Goal: Task Accomplishment & Management: Use online tool/utility

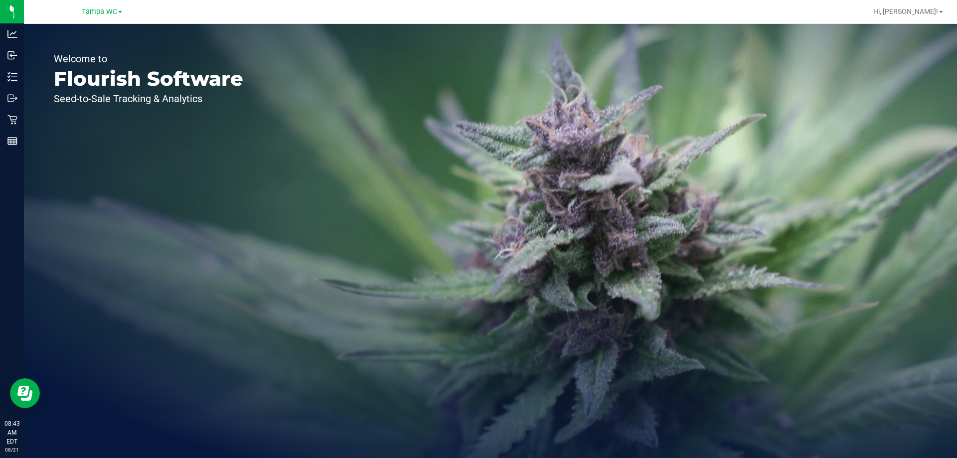
click at [428, 146] on div "Welcome to Flourish Software Seed-to-Sale Tracking & Analytics" at bounding box center [490, 241] width 933 height 434
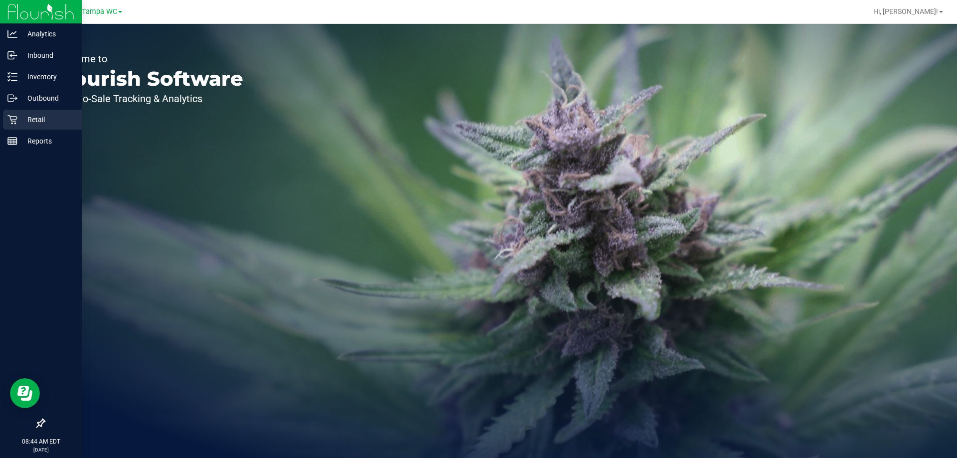
click at [29, 123] on p "Retail" at bounding box center [47, 120] width 60 height 12
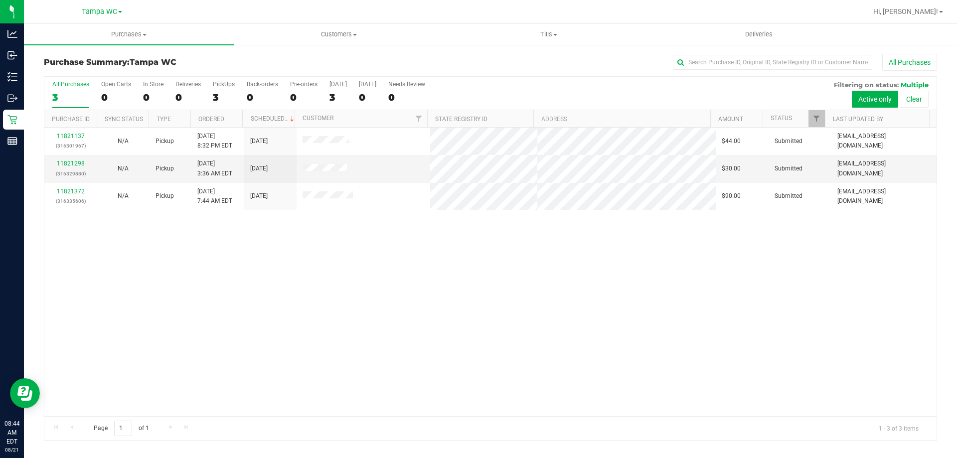
click at [516, 56] on div "All Purchases" at bounding box center [638, 62] width 595 height 17
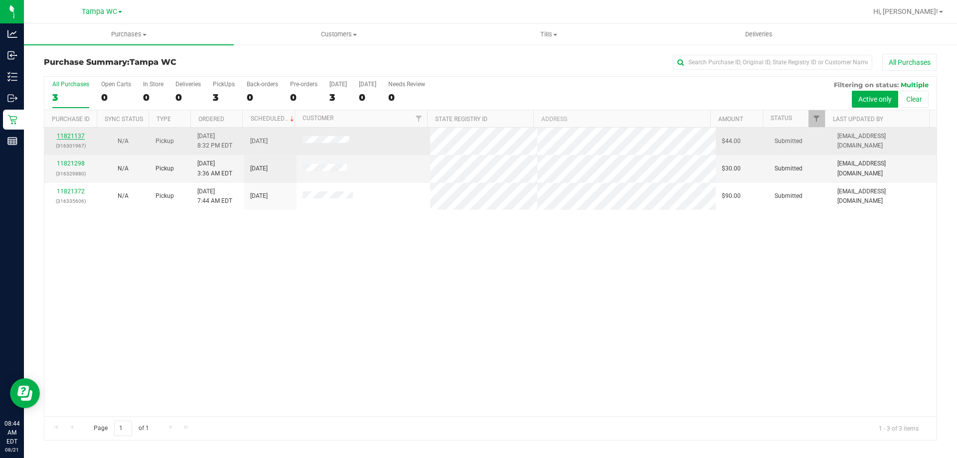
click at [75, 133] on link "11821137" at bounding box center [71, 136] width 28 height 7
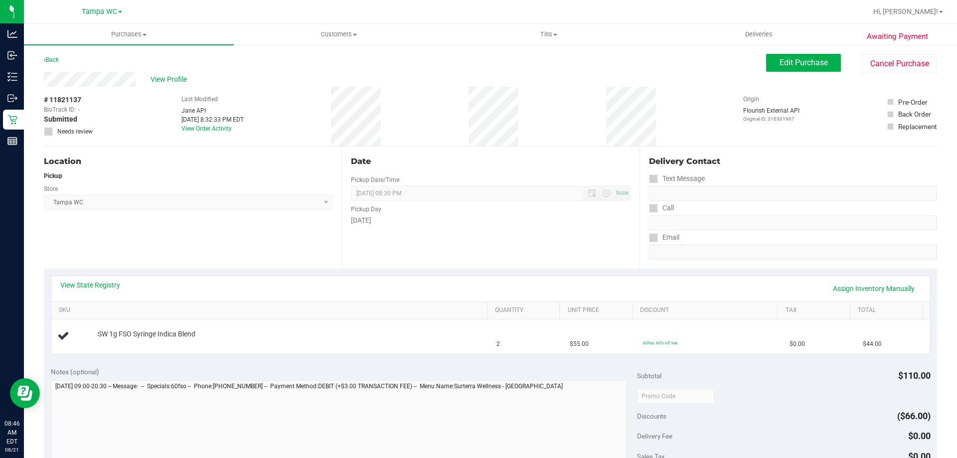
click at [482, 238] on div "Date Pickup Date/Time [DATE] Now [DATE] 08:30 PM Now Pickup Day [DATE]" at bounding box center [489, 207] width 297 height 122
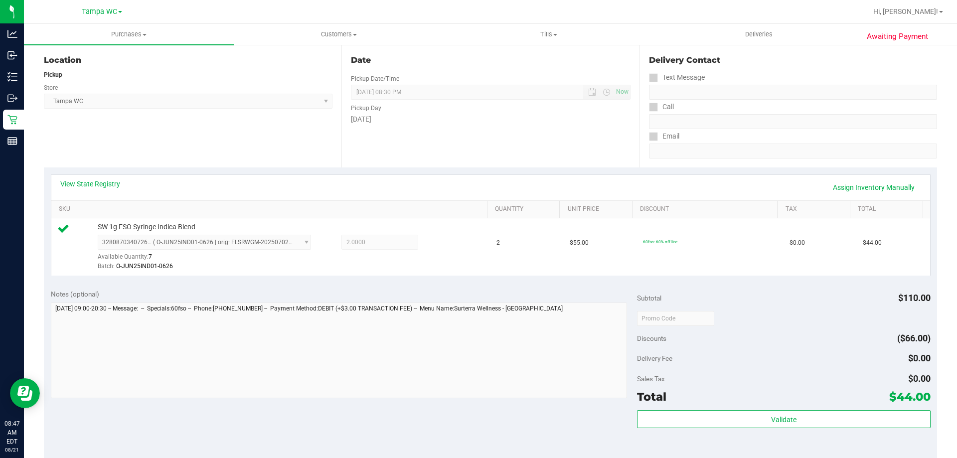
scroll to position [199, 0]
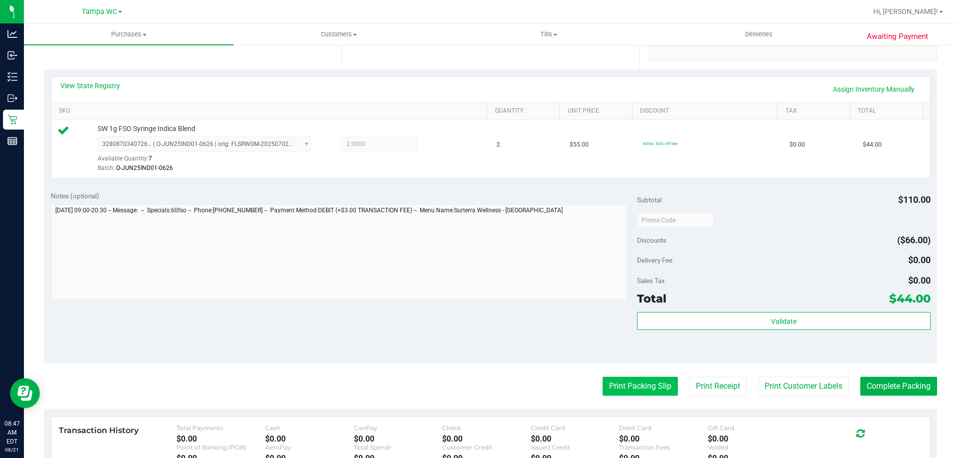
click at [638, 383] on button "Print Packing Slip" at bounding box center [639, 386] width 75 height 19
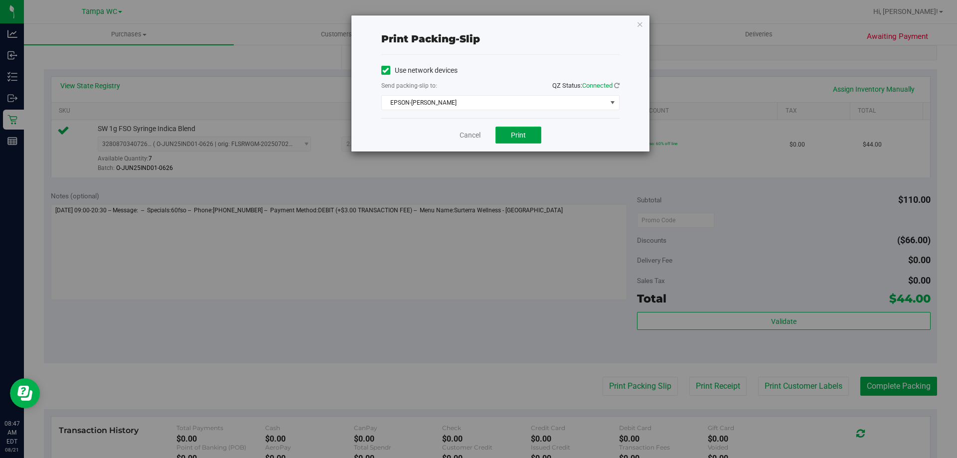
click at [522, 128] on button "Print" at bounding box center [518, 135] width 46 height 17
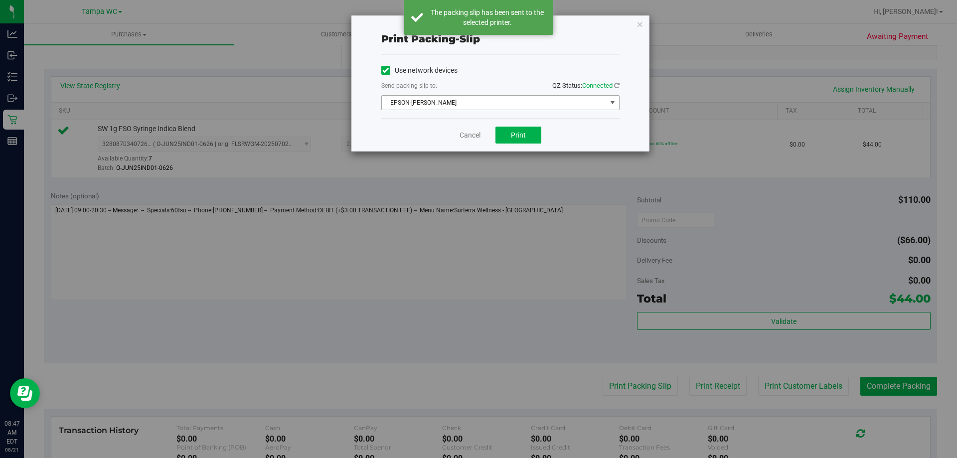
click at [575, 109] on span "EPSON-[PERSON_NAME]" at bounding box center [494, 103] width 225 height 14
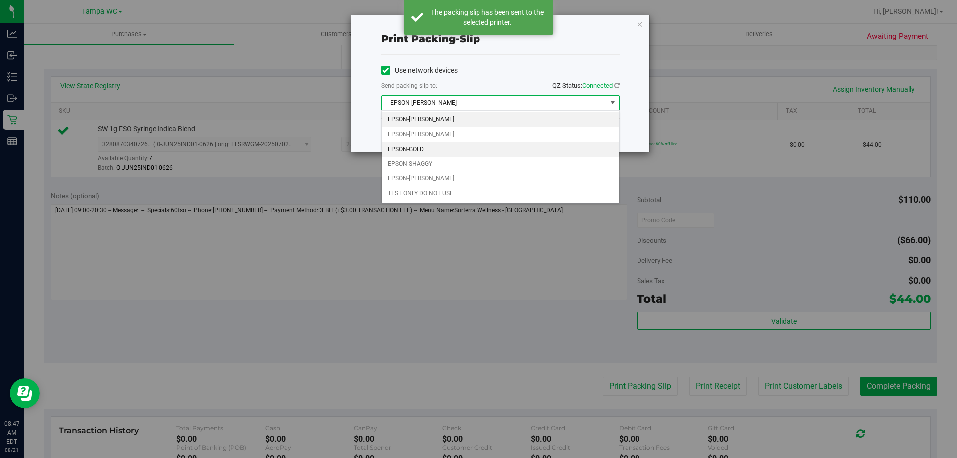
drag, startPoint x: 575, startPoint y: 109, endPoint x: 447, endPoint y: 145, distance: 132.8
click at [447, 145] on li "EPSON-GOLD" at bounding box center [500, 149] width 237 height 15
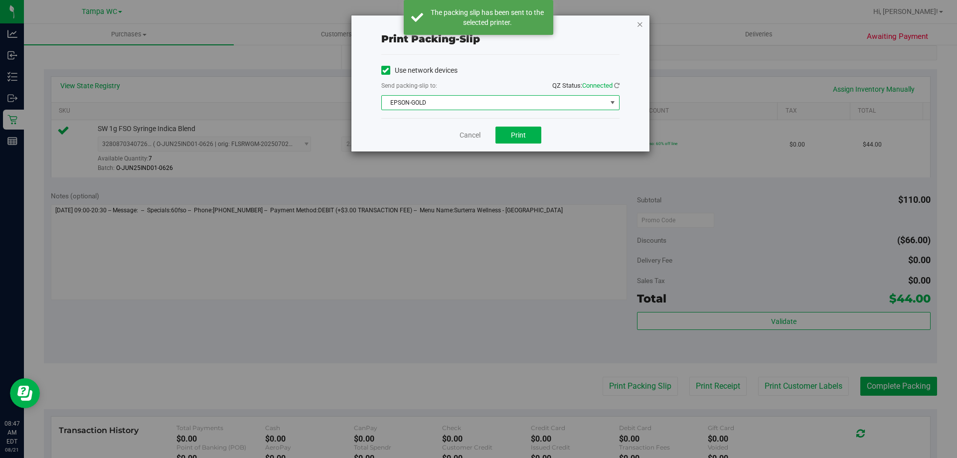
click at [639, 22] on icon "button" at bounding box center [639, 24] width 7 height 12
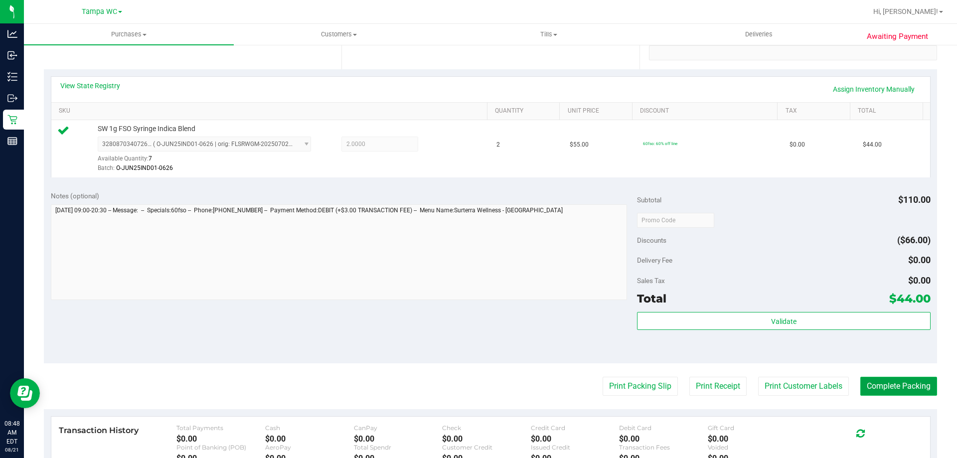
click at [886, 383] on button "Complete Packing" at bounding box center [898, 386] width 77 height 19
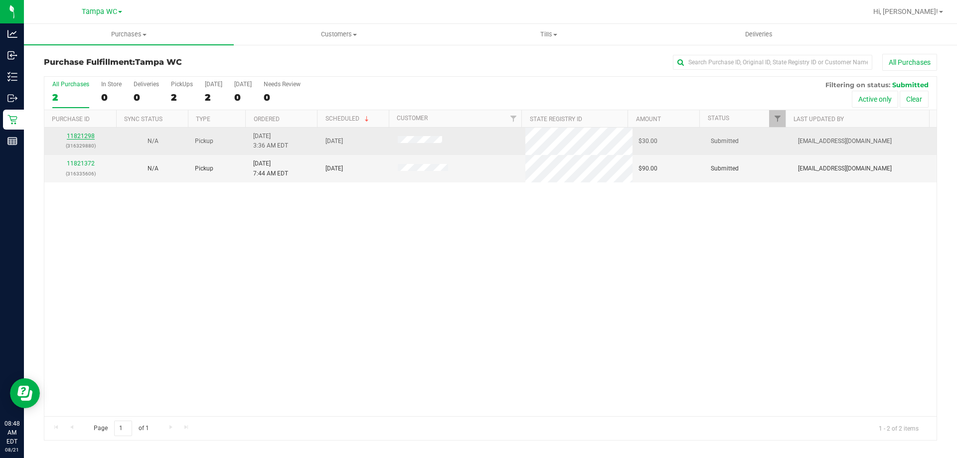
click at [89, 137] on link "11821298" at bounding box center [81, 136] width 28 height 7
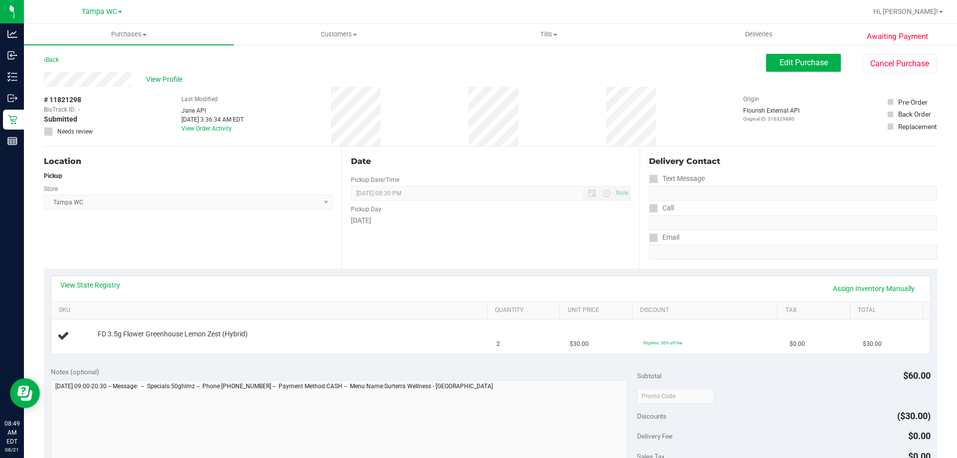
click at [474, 258] on div "Date Pickup Date/Time [DATE] Now [DATE] 08:30 PM Now Pickup Day [DATE]" at bounding box center [489, 207] width 297 height 122
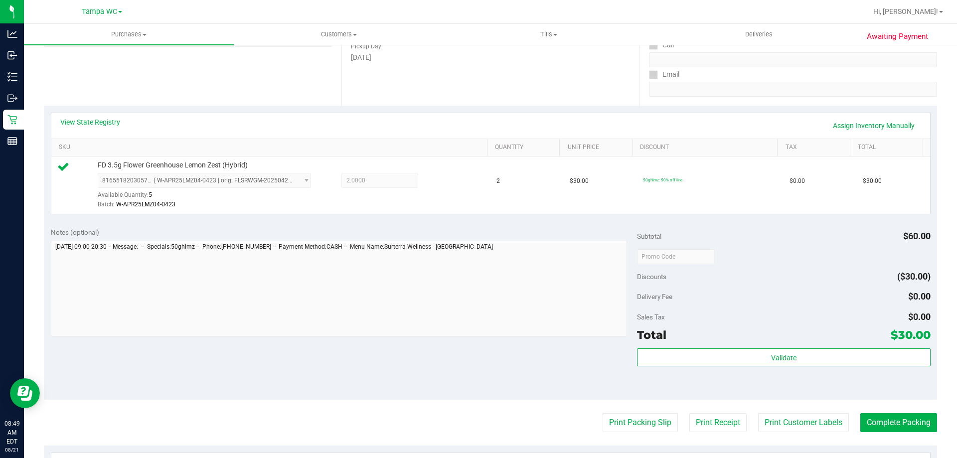
scroll to position [299, 0]
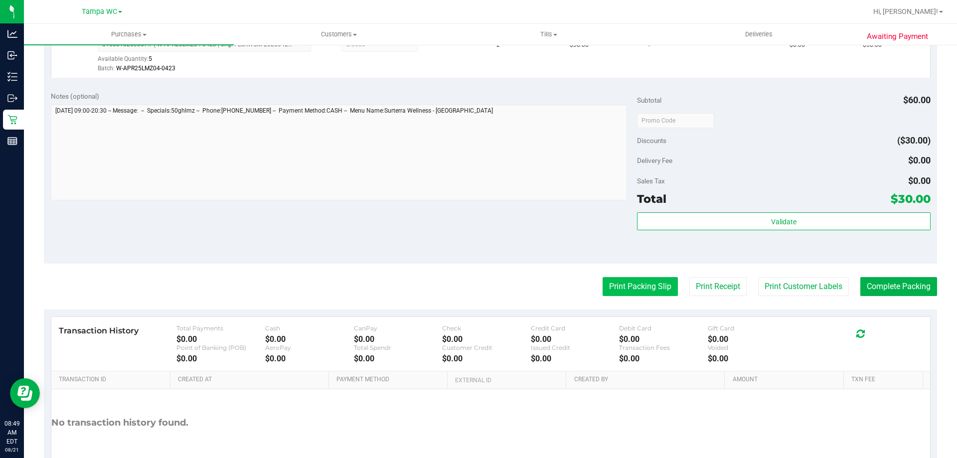
click at [646, 286] on button "Print Packing Slip" at bounding box center [639, 286] width 75 height 19
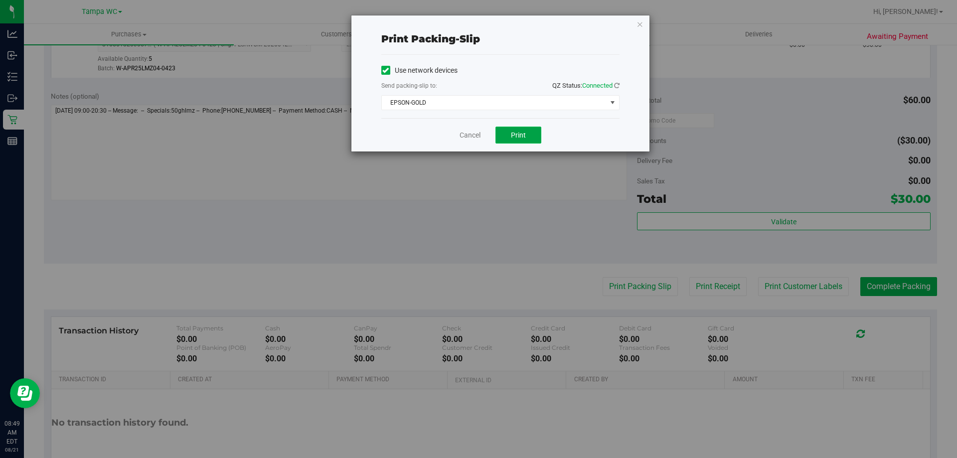
click at [508, 131] on button "Print" at bounding box center [518, 135] width 46 height 17
click at [475, 137] on link "Cancel" at bounding box center [469, 135] width 21 height 10
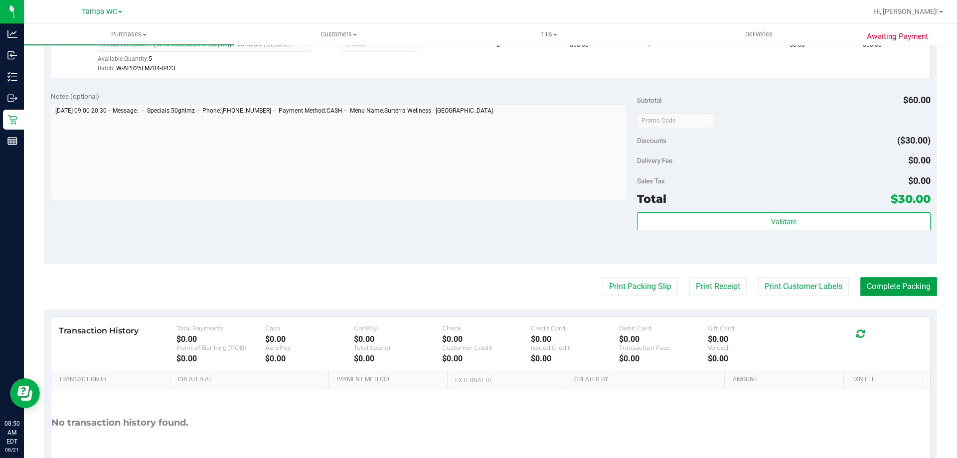
drag, startPoint x: 475, startPoint y: 137, endPoint x: 880, endPoint y: 289, distance: 433.0
click at [880, 289] on button "Complete Packing" at bounding box center [898, 286] width 77 height 19
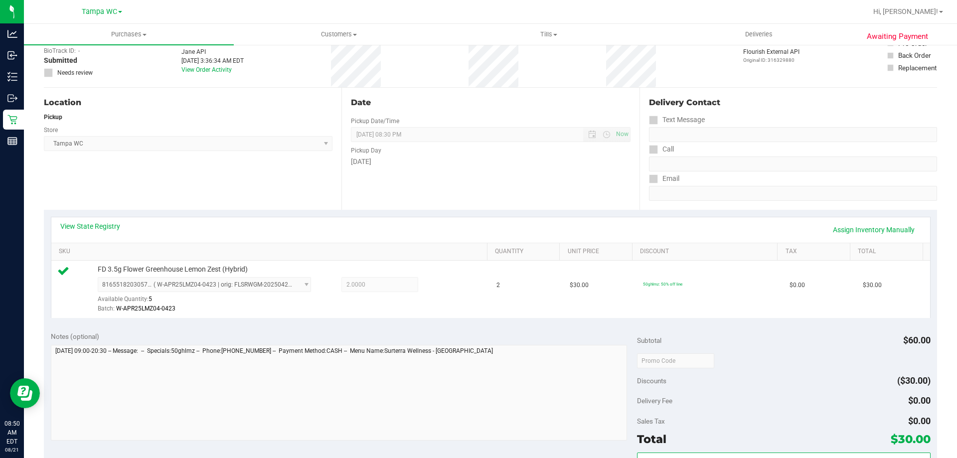
scroll to position [50, 0]
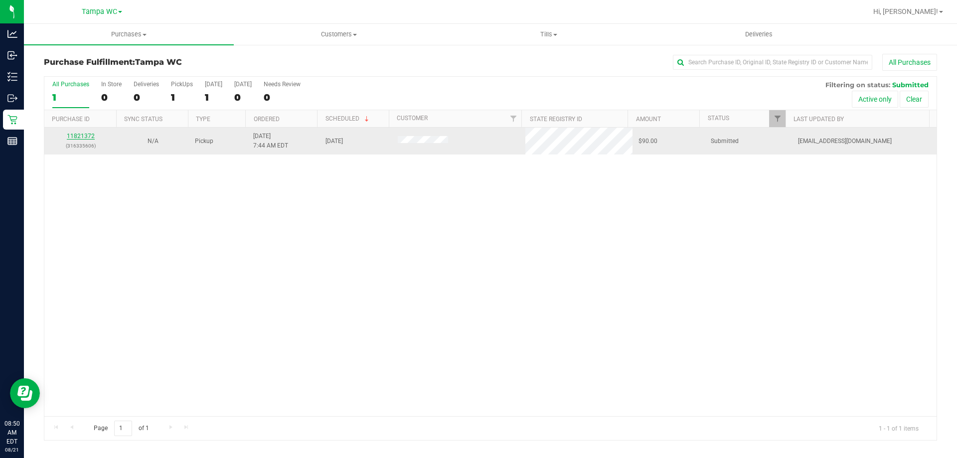
click at [86, 136] on link "11821372" at bounding box center [81, 136] width 28 height 7
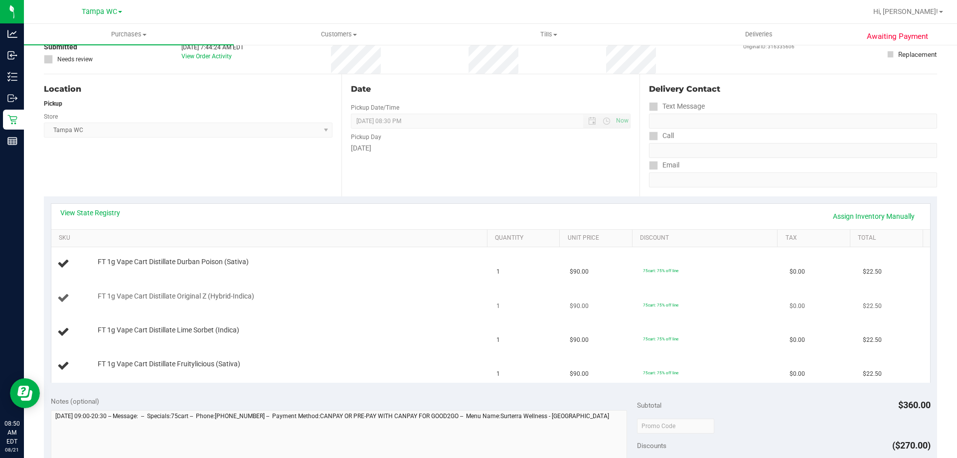
scroll to position [149, 0]
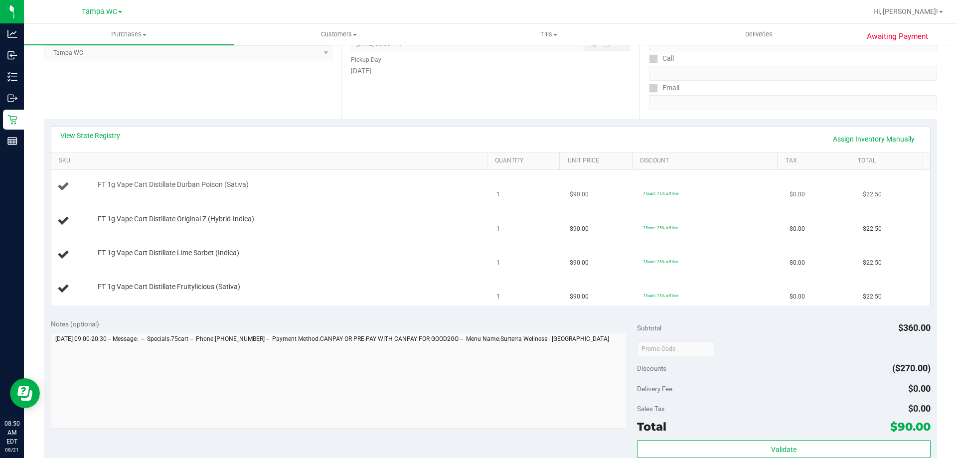
click at [439, 180] on div "FT 1g Vape Cart Distillate Durban Poison (Sativa)" at bounding box center [288, 185] width 390 height 10
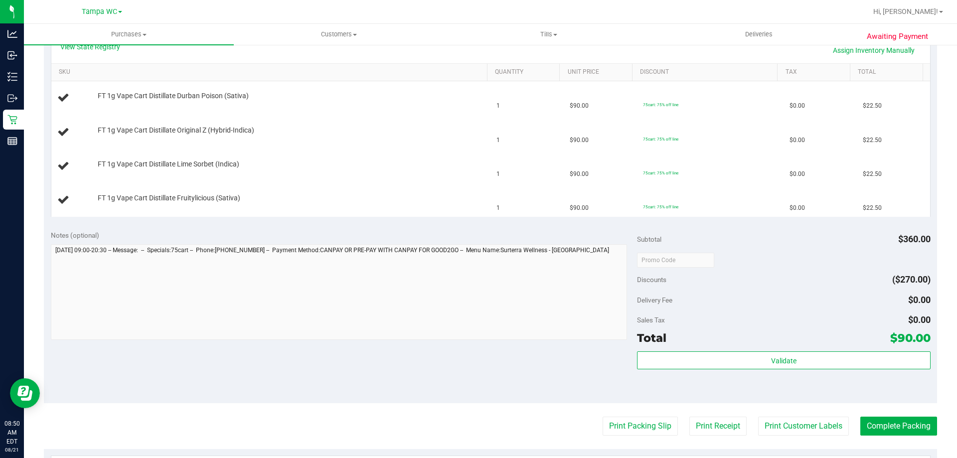
scroll to position [399, 0]
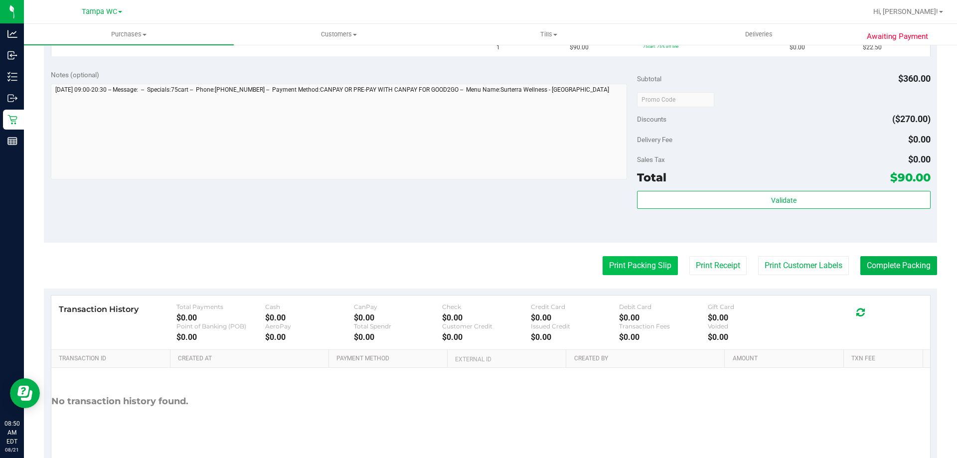
click at [617, 267] on button "Print Packing Slip" at bounding box center [639, 265] width 75 height 19
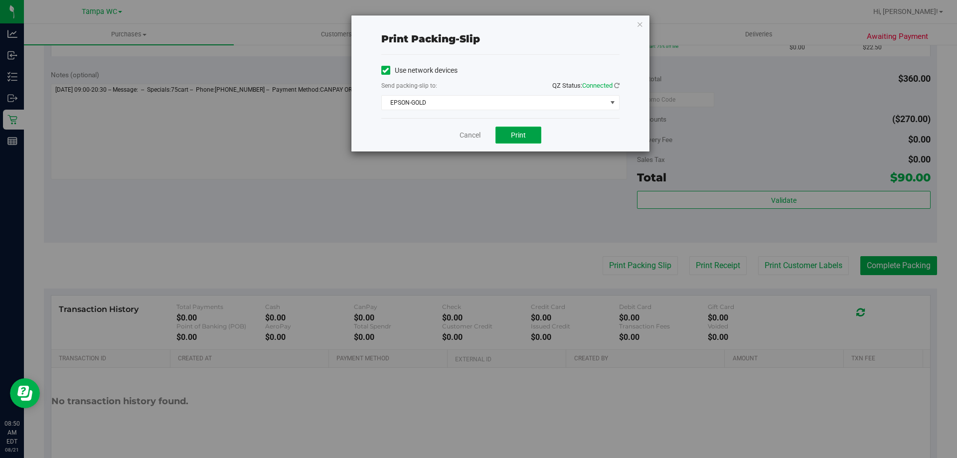
click at [527, 130] on button "Print" at bounding box center [518, 135] width 46 height 17
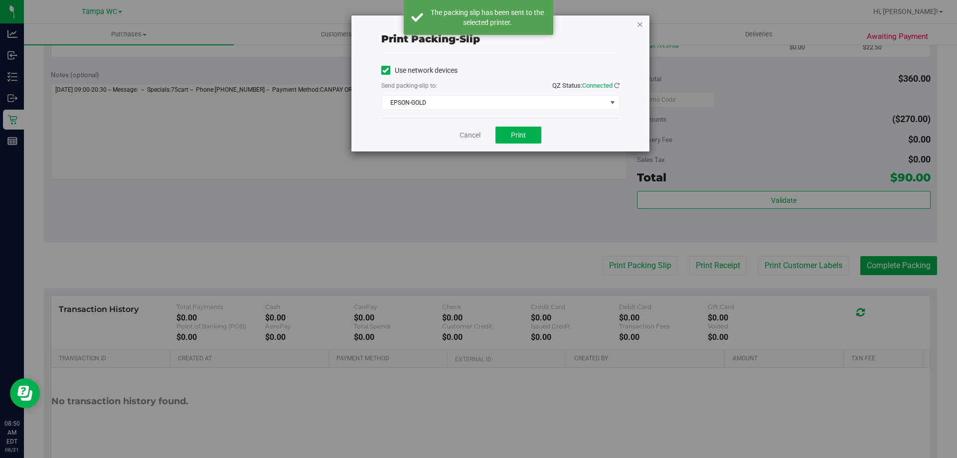
click at [642, 22] on icon "button" at bounding box center [639, 24] width 7 height 12
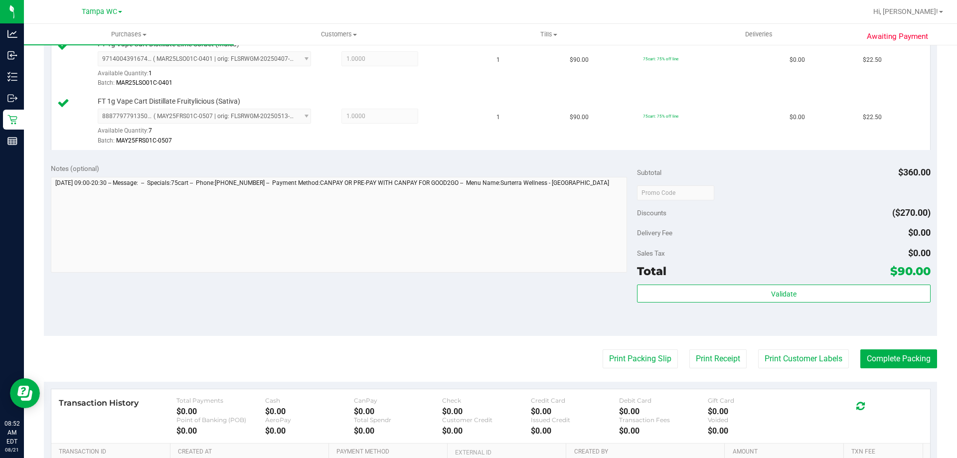
scroll to position [480, 0]
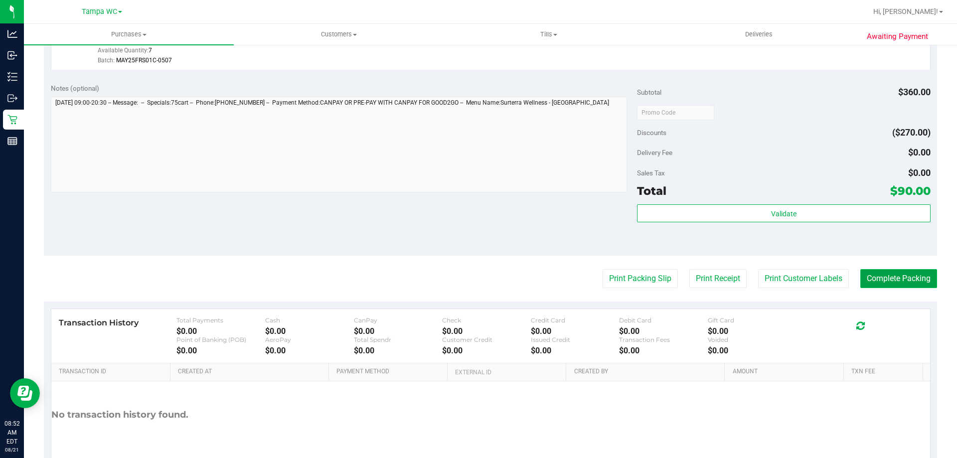
click at [907, 277] on button "Complete Packing" at bounding box center [898, 278] width 77 height 19
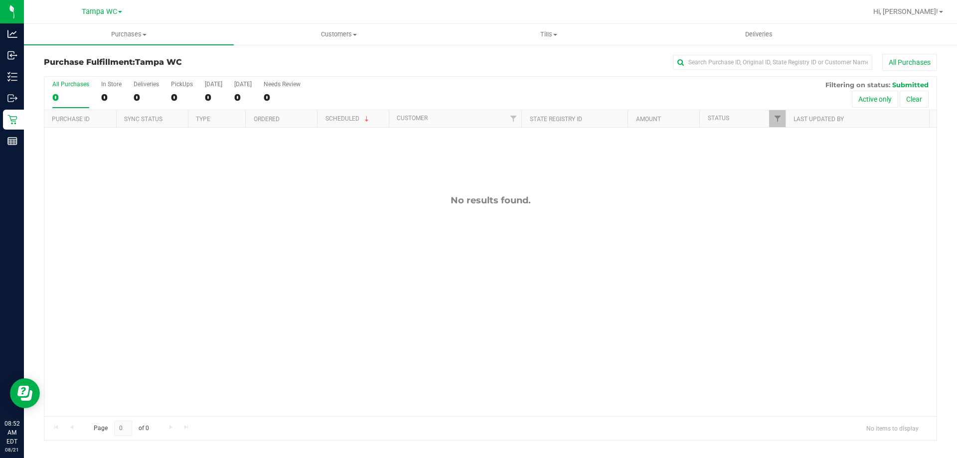
click at [891, 306] on div "No results found." at bounding box center [490, 306] width 892 height 356
